Goal: Find contact information: Find contact information

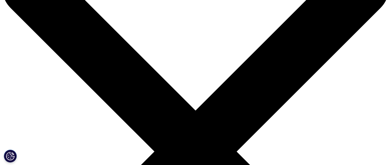
scroll to position [48, 0]
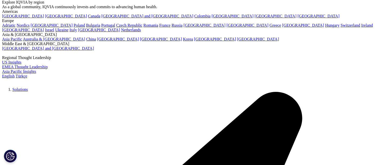
scroll to position [55, 0]
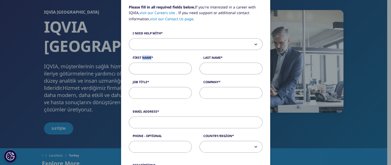
click at [80, 69] on div "Please fill in all required fields below. If you're interested in a career with…" at bounding box center [195, 158] width 303 height 427
